Goal: Information Seeking & Learning: Learn about a topic

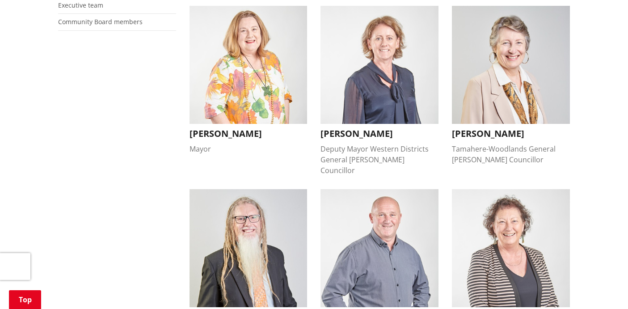
scroll to position [266, 0]
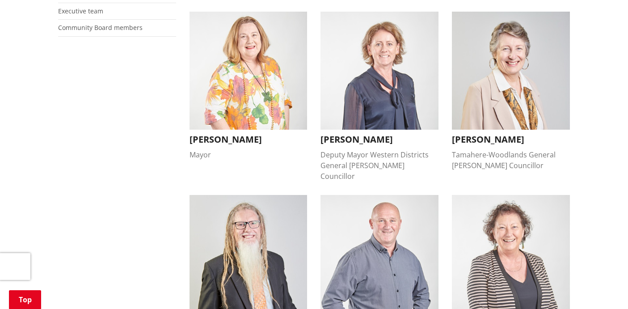
click at [507, 155] on div "Tamahere-Woodlands General [PERSON_NAME] Councillor" at bounding box center [511, 159] width 118 height 21
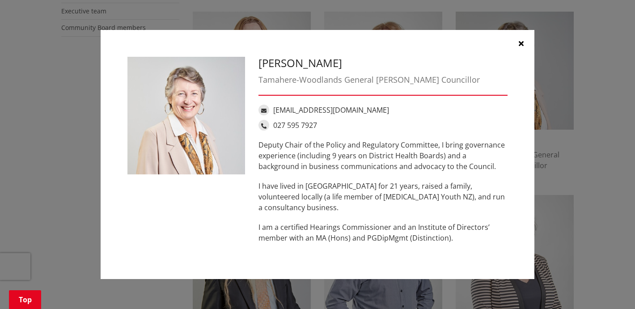
click at [522, 42] on icon "button" at bounding box center [521, 43] width 5 height 7
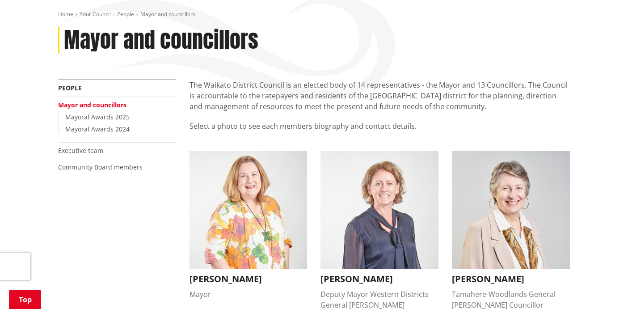
scroll to position [124, 0]
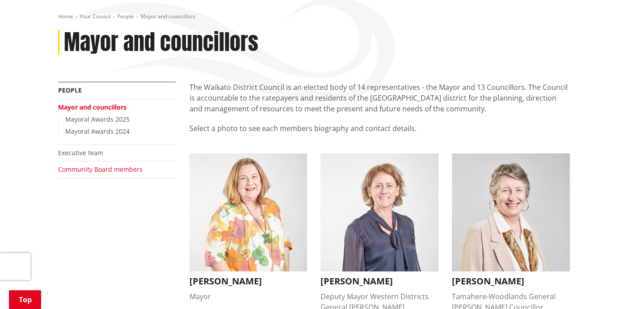
click at [107, 171] on link "Community Board members" at bounding box center [100, 169] width 85 height 8
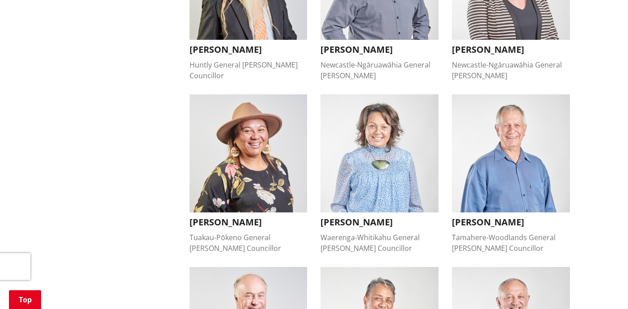
scroll to position [557, 0]
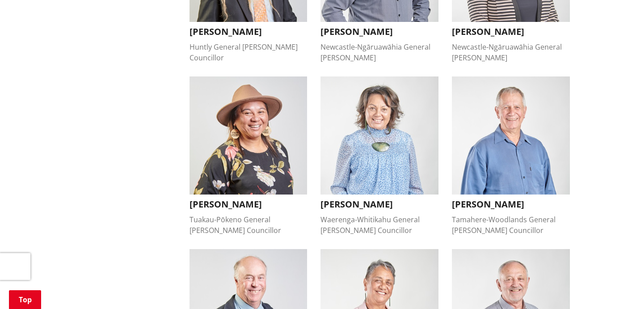
click at [499, 180] on img "button" at bounding box center [511, 135] width 118 height 118
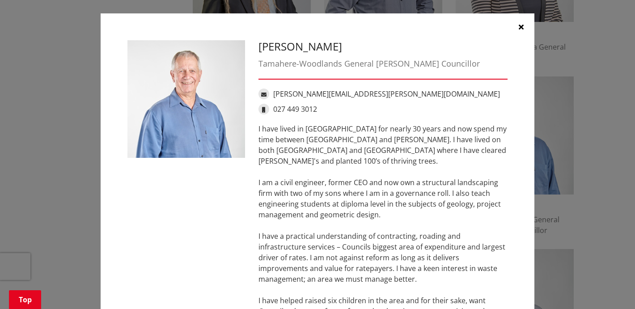
click at [520, 25] on icon "button" at bounding box center [521, 26] width 5 height 7
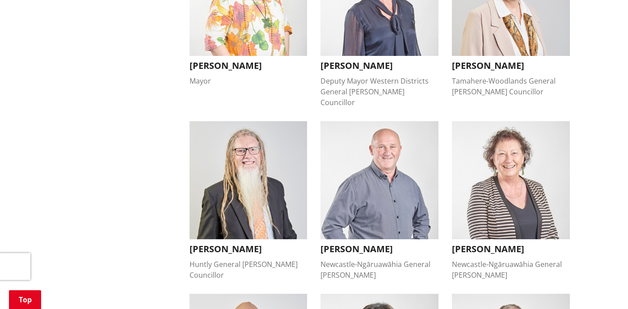
scroll to position [309, 0]
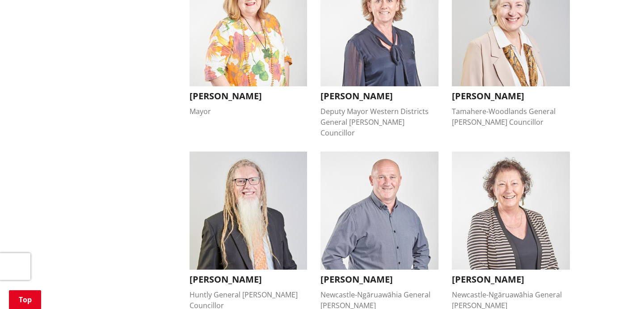
click at [494, 111] on div "Tamahere-Woodlands General Ward Councillor" at bounding box center [511, 116] width 118 height 21
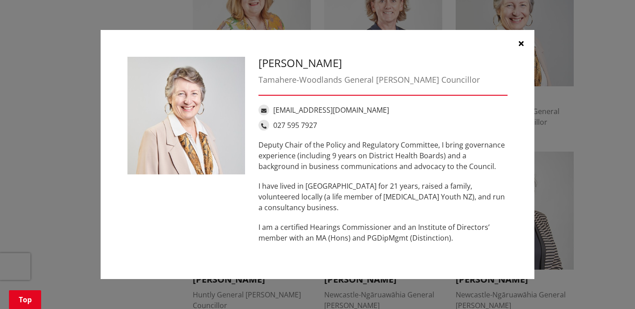
click at [521, 42] on icon "button" at bounding box center [521, 43] width 5 height 7
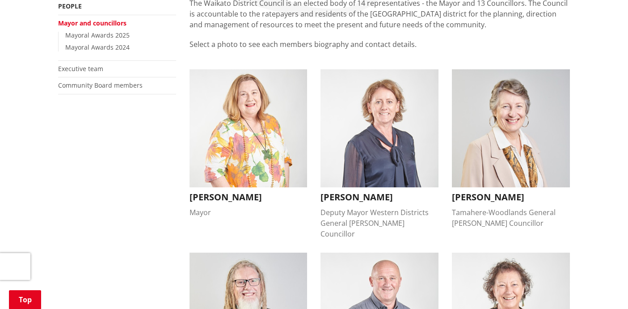
scroll to position [211, 0]
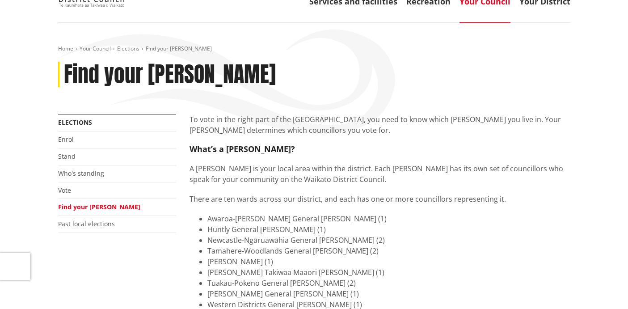
scroll to position [89, 0]
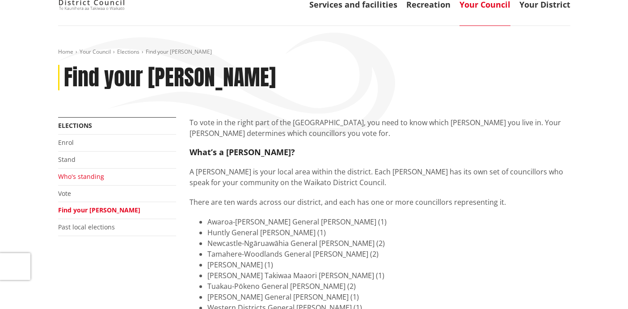
click at [94, 178] on link "Who's standing" at bounding box center [81, 176] width 46 height 8
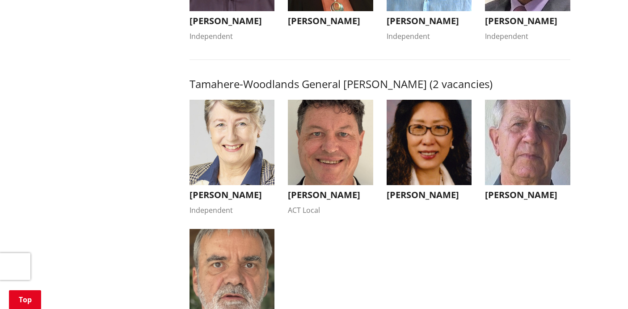
scroll to position [910, 0]
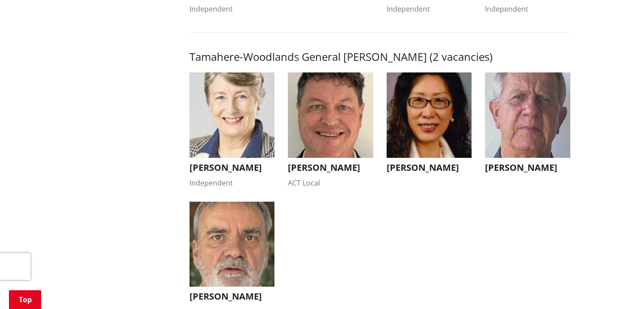
click at [546, 124] on img "button" at bounding box center [527, 114] width 85 height 85
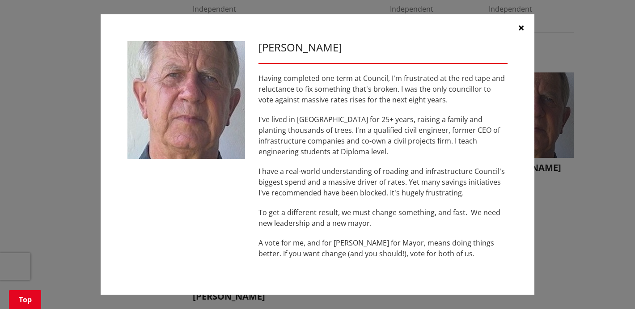
click at [522, 26] on icon "button" at bounding box center [521, 27] width 5 height 7
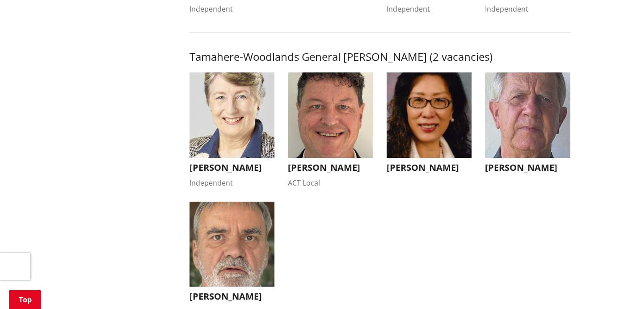
click at [251, 123] on img "button" at bounding box center [232, 114] width 85 height 85
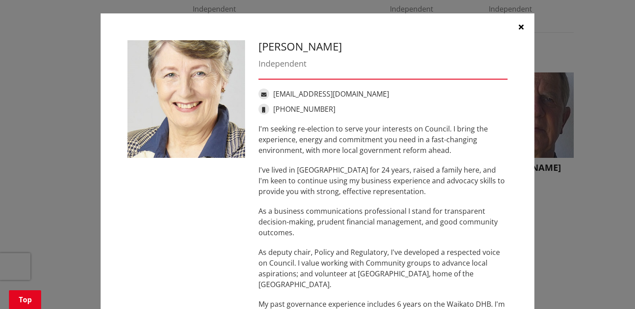
click at [252, 123] on div "[PERSON_NAME] Independent [EMAIL_ADDRESS][DOMAIN_NAME] [PHONE_NUMBER] I'm seeki…" at bounding box center [383, 195] width 263 height 310
click at [192, 205] on div "[PERSON_NAME] Independent [EMAIL_ADDRESS][DOMAIN_NAME] [PHONE_NUMBER] I'm seeki…" at bounding box center [318, 195] width 394 height 310
click at [582, 203] on div "[PERSON_NAME] Independent [EMAIL_ADDRESS][DOMAIN_NAME] [PHONE_NUMBER] I'm seeki…" at bounding box center [317, 195] width 599 height 391
click at [519, 26] on icon "button" at bounding box center [521, 26] width 5 height 7
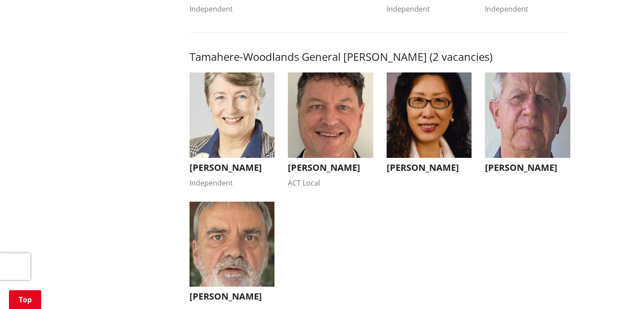
click at [433, 139] on img "button" at bounding box center [429, 114] width 85 height 85
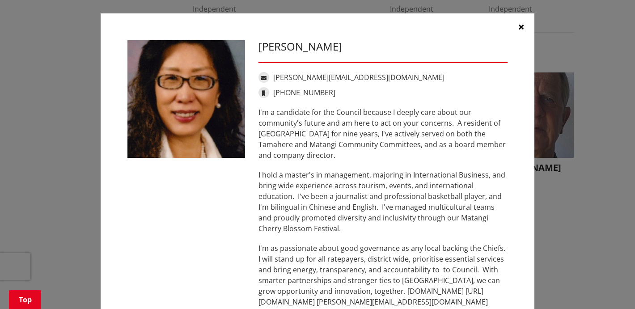
click at [519, 24] on icon "button" at bounding box center [521, 26] width 5 height 7
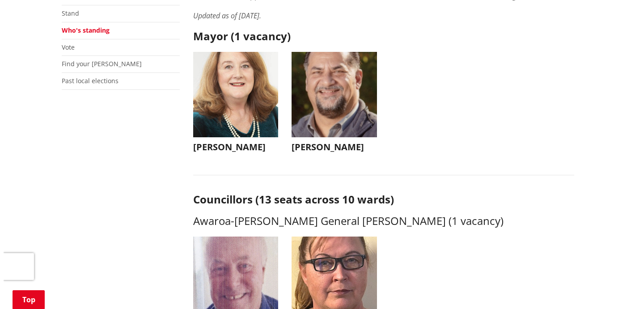
scroll to position [257, 0]
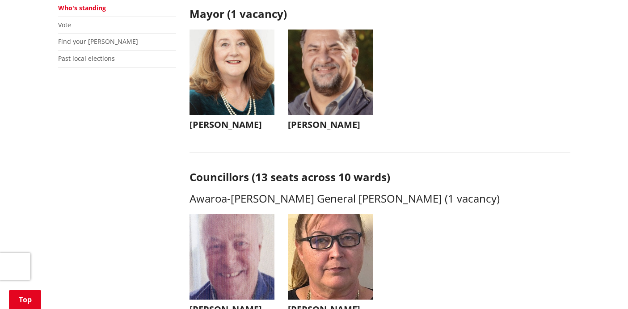
click at [328, 65] on img "button" at bounding box center [330, 72] width 85 height 85
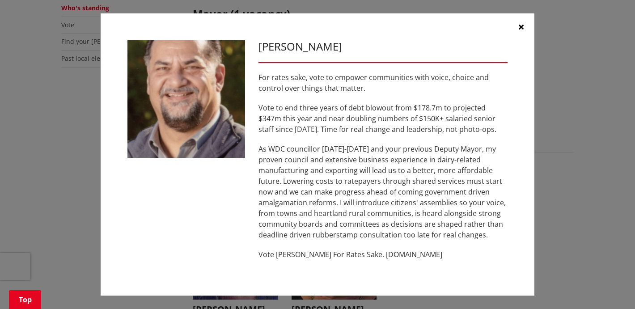
click at [519, 24] on icon "button" at bounding box center [521, 26] width 5 height 7
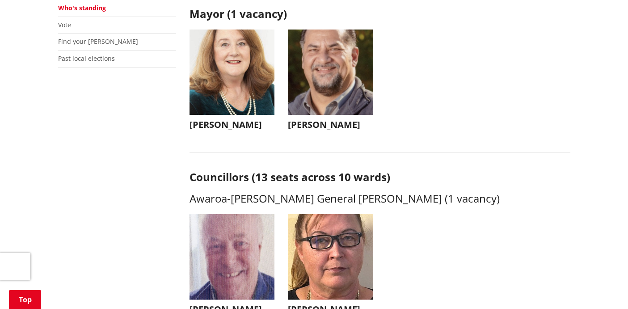
click at [215, 89] on img "button" at bounding box center [232, 72] width 85 height 85
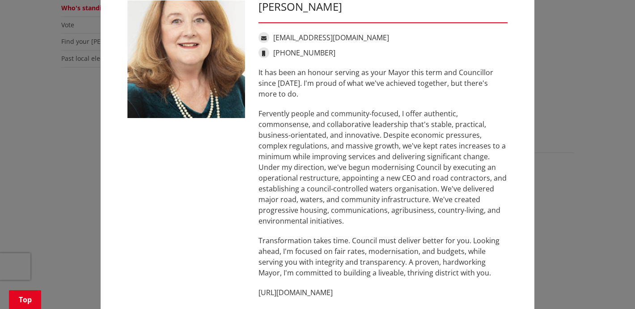
scroll to position [67, 0]
